Goal: Navigation & Orientation: Find specific page/section

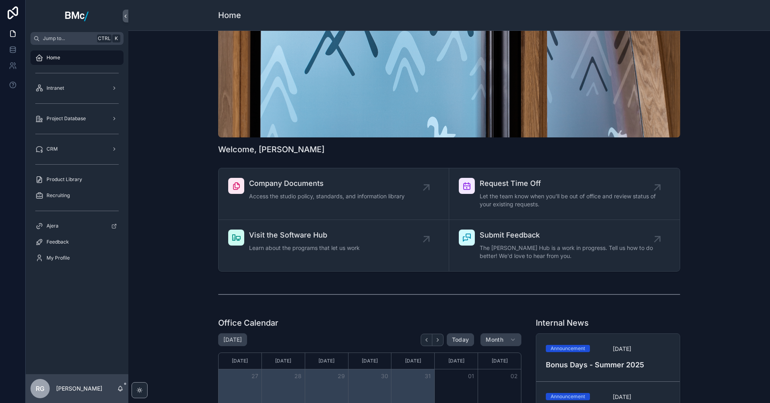
scroll to position [160, 0]
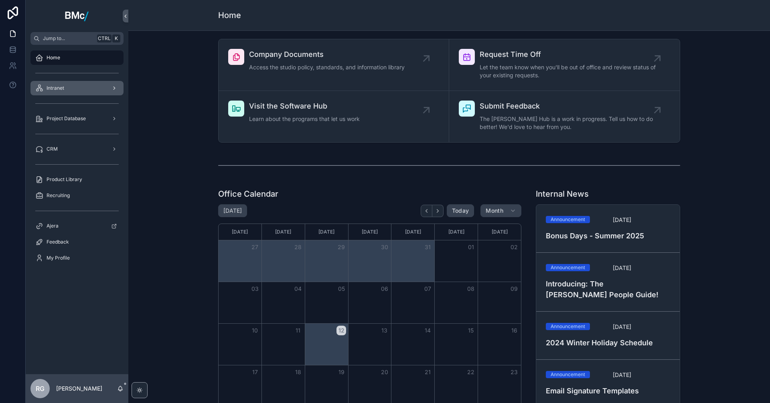
click at [68, 88] on div "Intranet" at bounding box center [76, 88] width 83 height 13
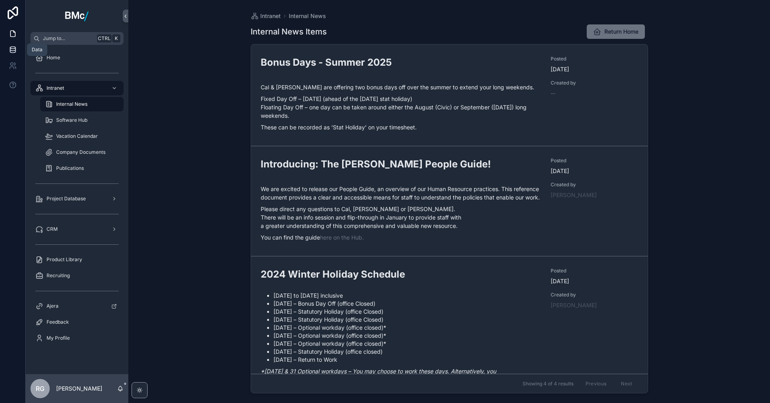
click at [14, 51] on icon at bounding box center [13, 50] width 8 height 8
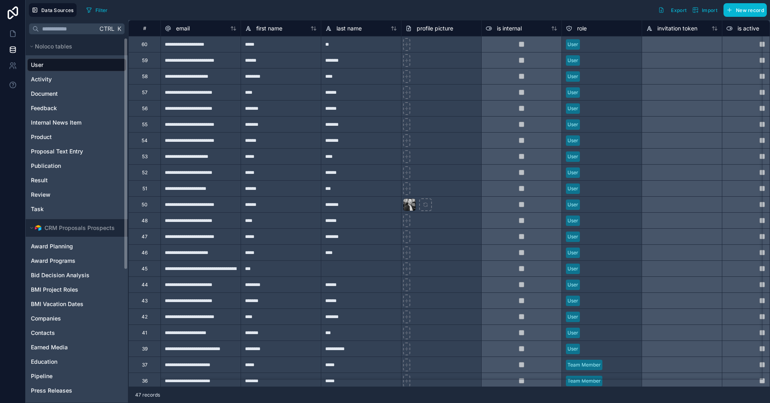
click at [14, 160] on div at bounding box center [13, 201] width 26 height 403
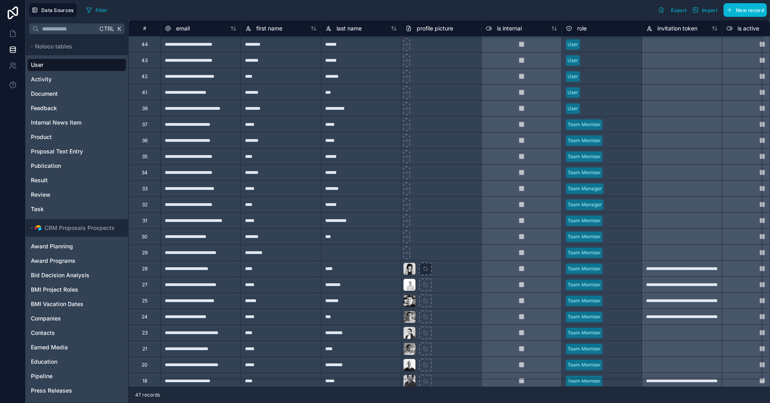
scroll to position [410, 0]
